Goal: Task Accomplishment & Management: Manage account settings

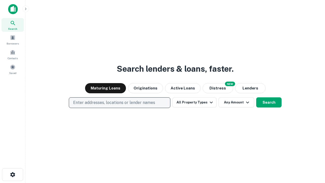
click at [119, 103] on p "Enter addresses, locations or lender names" at bounding box center [114, 102] width 82 height 6
type input "**********"
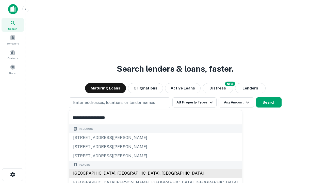
click at [121, 173] on div "[GEOGRAPHIC_DATA], [GEOGRAPHIC_DATA], [GEOGRAPHIC_DATA]" at bounding box center [155, 173] width 173 height 9
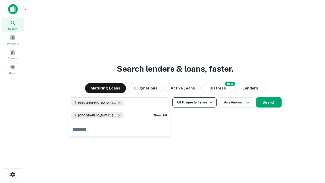
click at [194, 102] on button "All Property Types" at bounding box center [194, 102] width 44 height 10
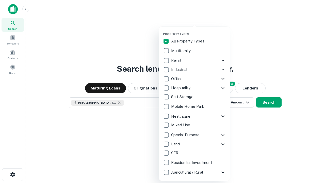
click at [198, 31] on button "button" at bounding box center [198, 31] width 71 height 0
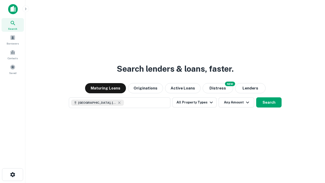
scroll to position [8, 0]
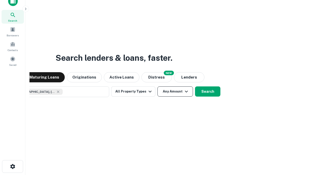
click at [157, 86] on button "Any Amount" at bounding box center [175, 91] width 36 height 10
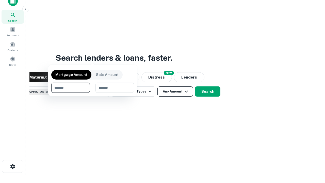
scroll to position [37, 144]
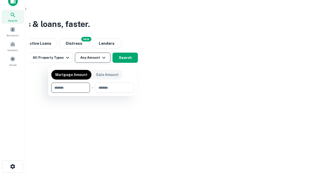
type input "*******"
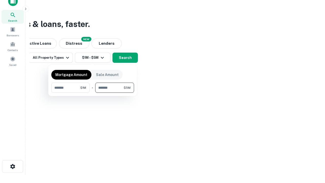
type input "*******"
click at [93, 93] on button "button" at bounding box center [92, 93] width 83 height 0
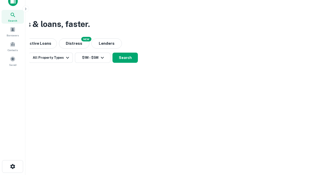
scroll to position [8, 0]
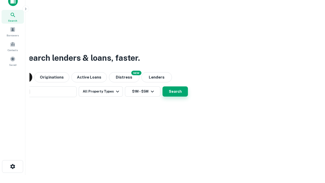
click at [162, 86] on button "Search" at bounding box center [174, 91] width 25 height 10
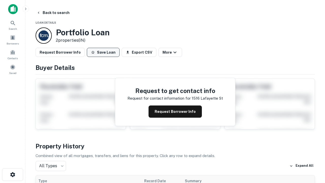
click at [103, 52] on button "Save Loan" at bounding box center [103, 52] width 33 height 9
click at [104, 52] on button "Loan Saved" at bounding box center [104, 52] width 35 height 9
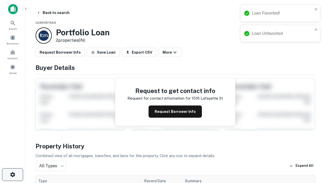
click at [12, 174] on icon "button" at bounding box center [13, 174] width 6 height 6
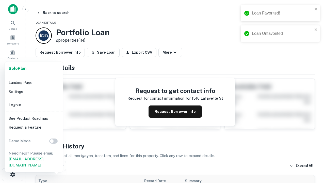
click at [34, 105] on li "Logout" at bounding box center [34, 104] width 54 height 9
